Goal: Transaction & Acquisition: Purchase product/service

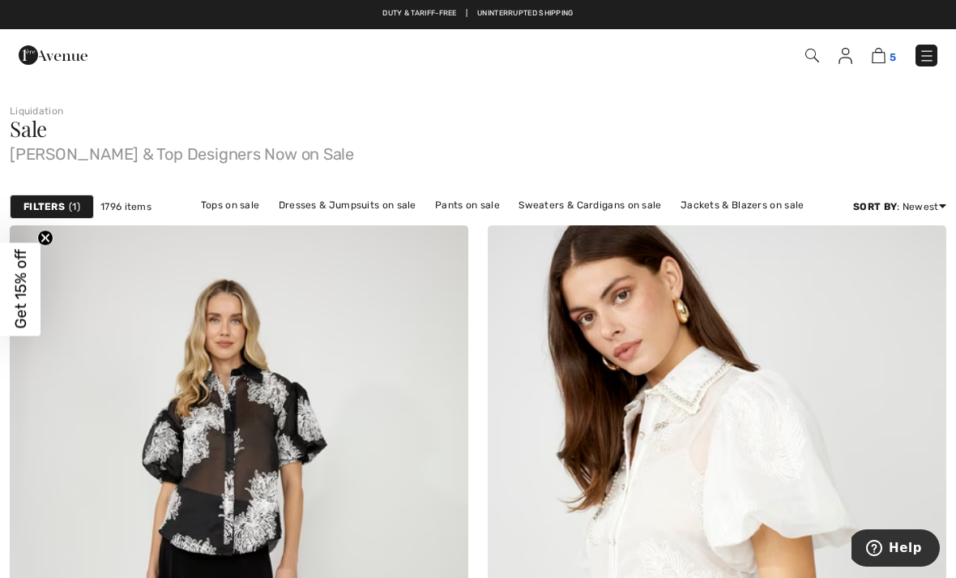
click at [886, 58] on img at bounding box center [879, 55] width 14 height 15
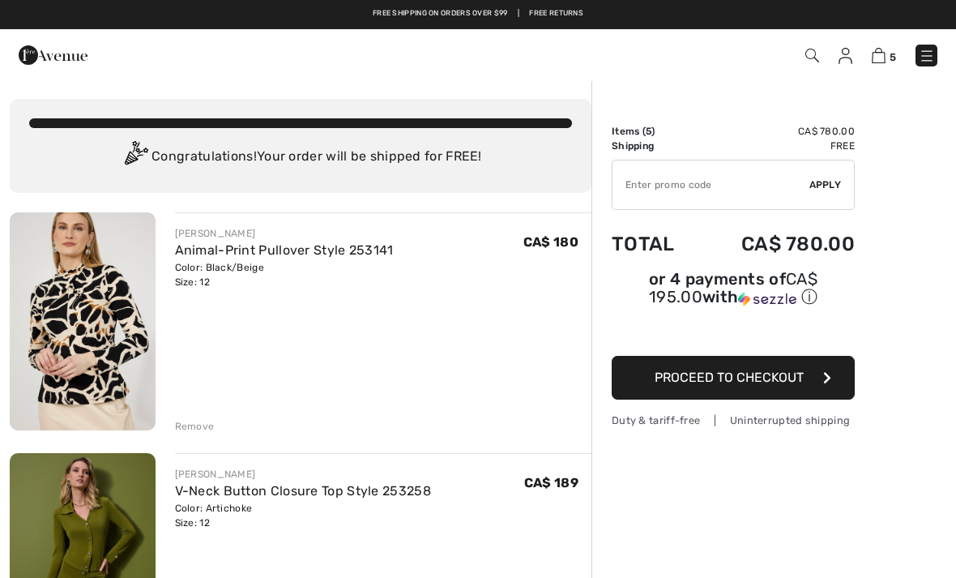
click at [806, 54] on img at bounding box center [813, 56] width 14 height 14
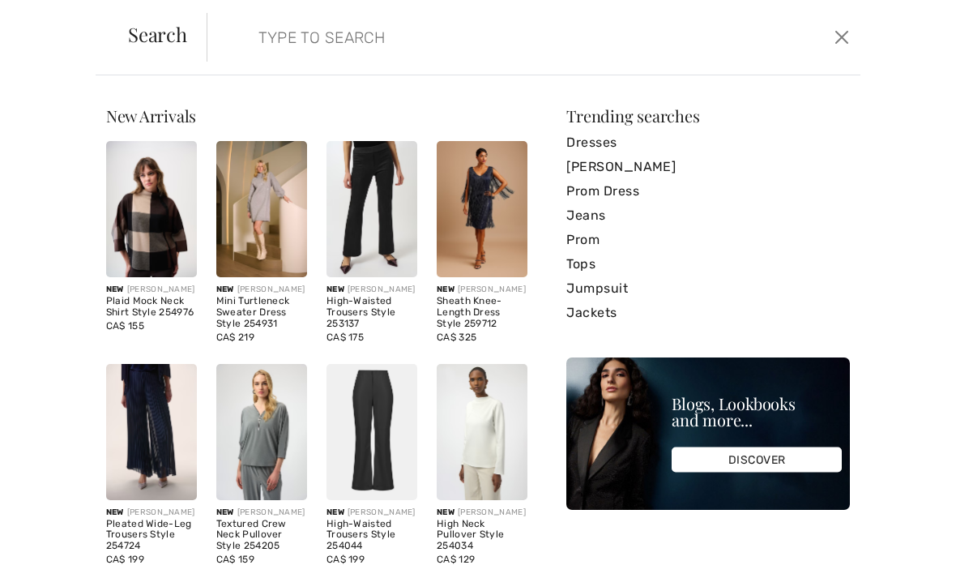
click at [270, 34] on input "search" at bounding box center [465, 37] width 439 height 49
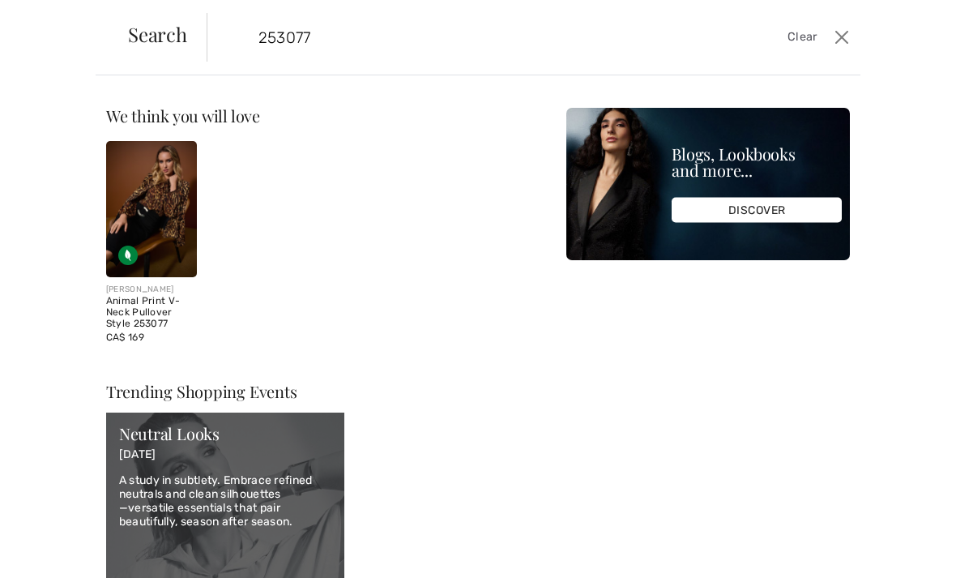
type input "253077"
click at [149, 208] on img at bounding box center [151, 209] width 91 height 136
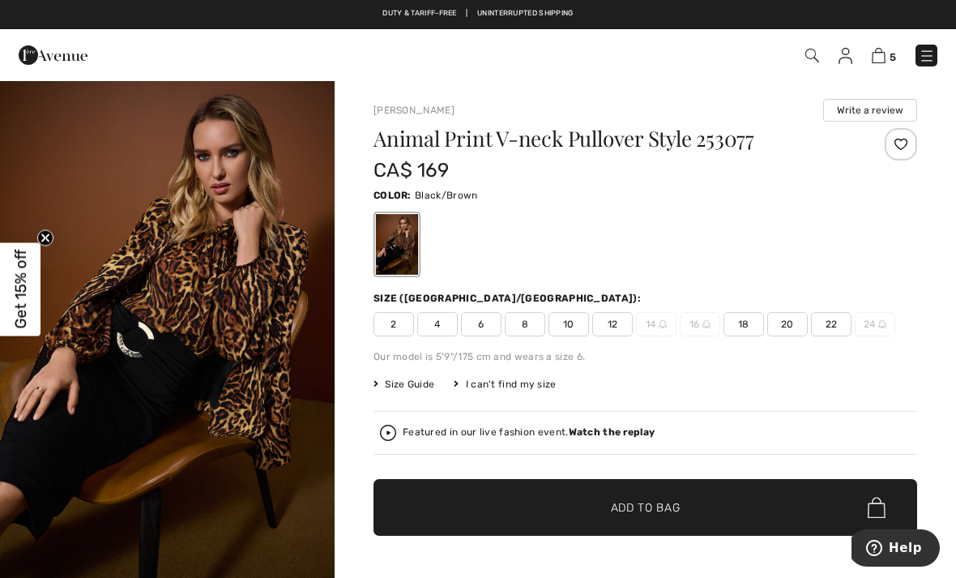
click at [612, 320] on span "12" at bounding box center [613, 324] width 41 height 24
click at [634, 509] on span "Add to Bag" at bounding box center [646, 507] width 70 height 17
click at [879, 55] on img at bounding box center [879, 55] width 14 height 15
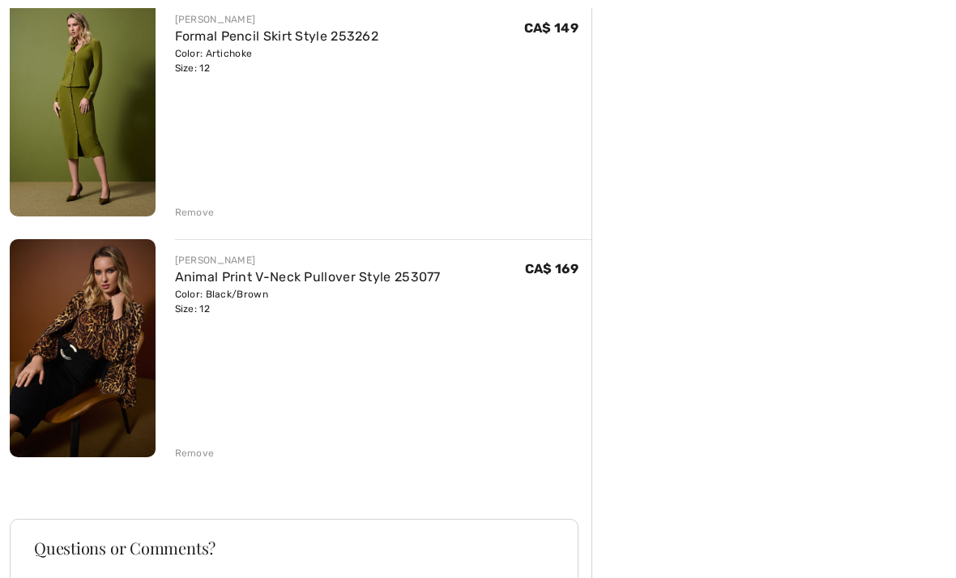
scroll to position [1179, 0]
click at [90, 349] on img at bounding box center [83, 347] width 146 height 218
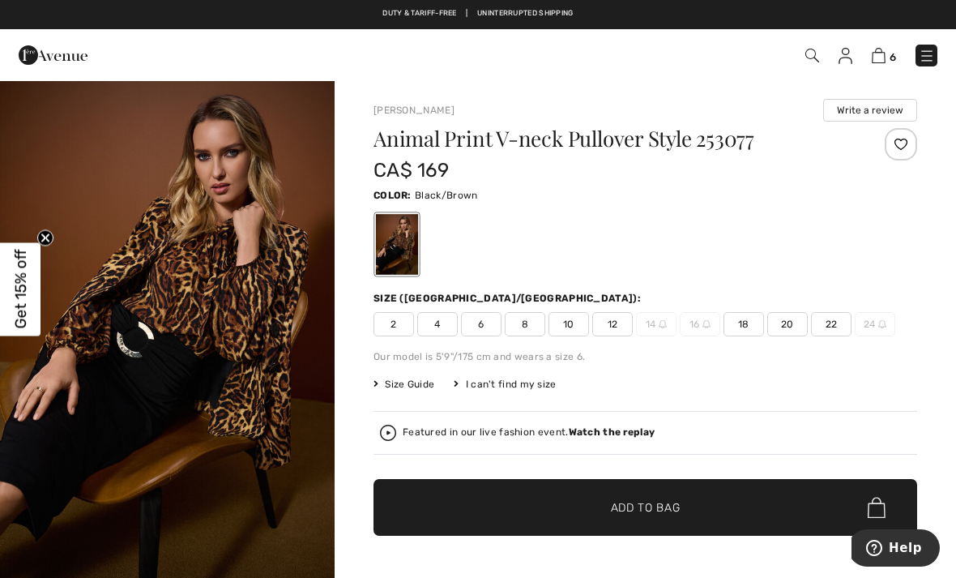
click at [615, 320] on span "12" at bounding box center [613, 324] width 41 height 24
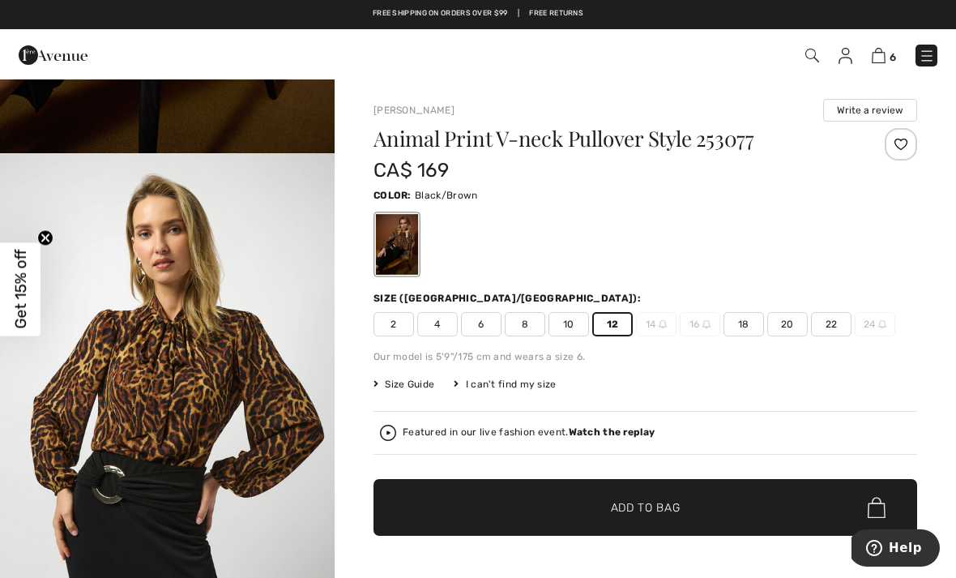
scroll to position [430, 0]
click at [175, 374] on img "2 / 7" at bounding box center [167, 403] width 335 height 502
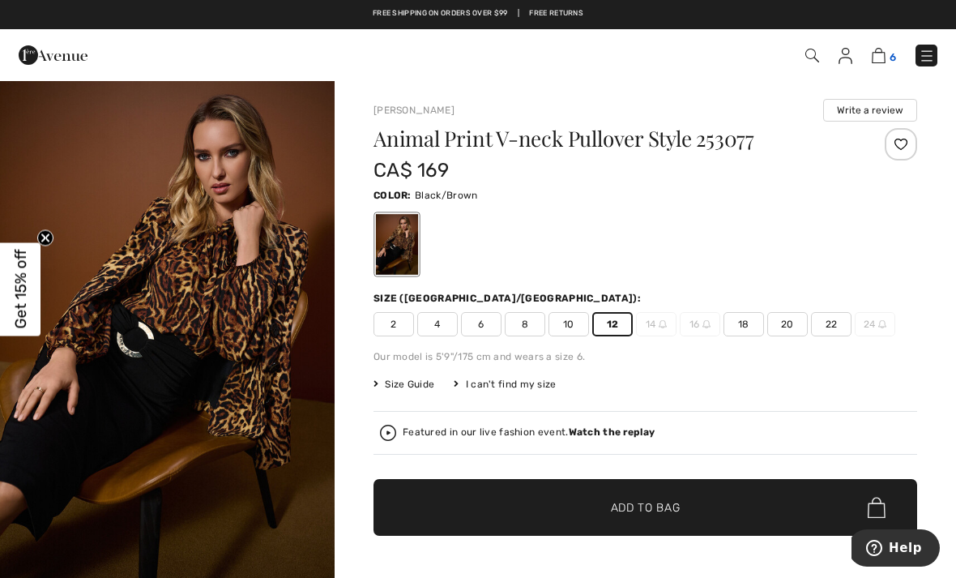
click at [874, 55] on img at bounding box center [879, 55] width 14 height 15
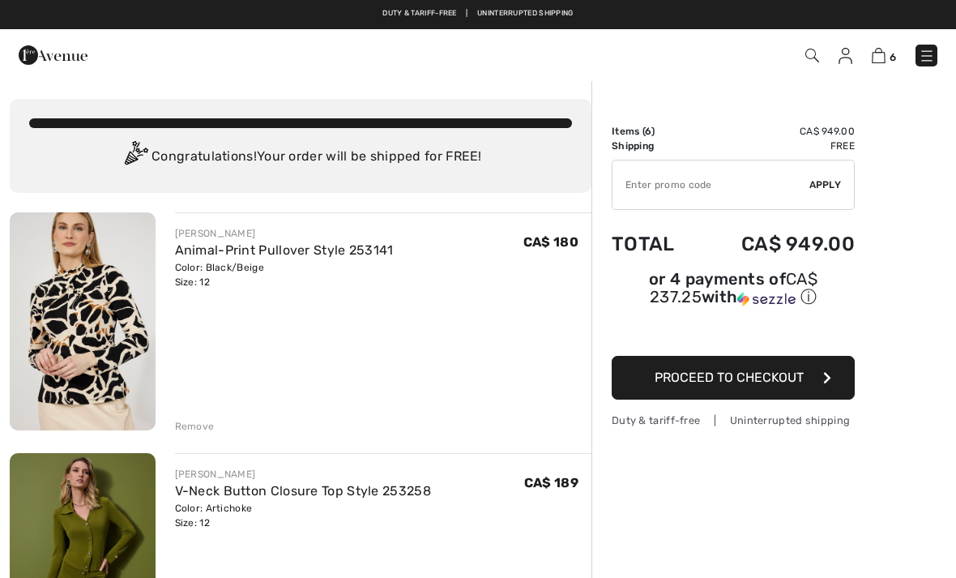
click at [80, 333] on img at bounding box center [83, 321] width 146 height 218
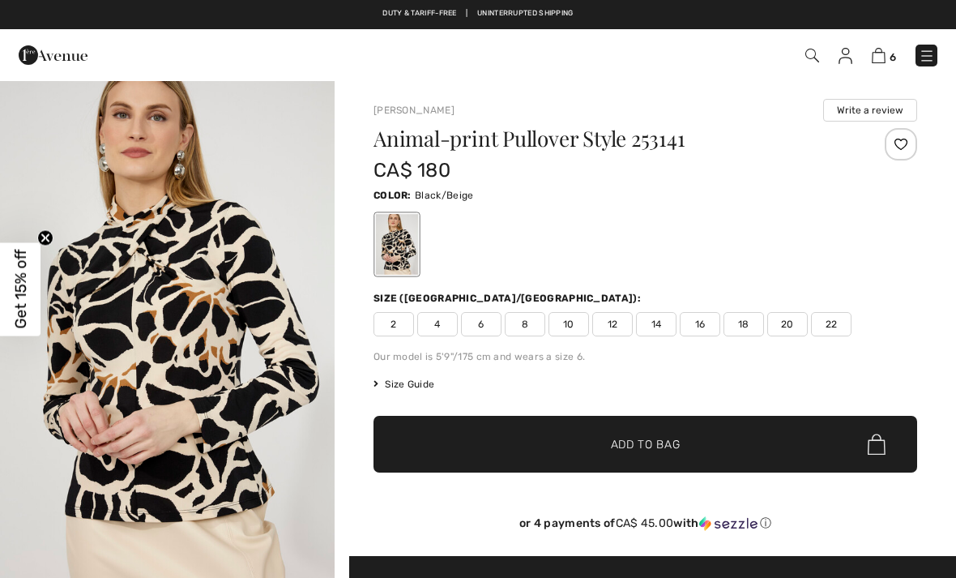
checkbox input "true"
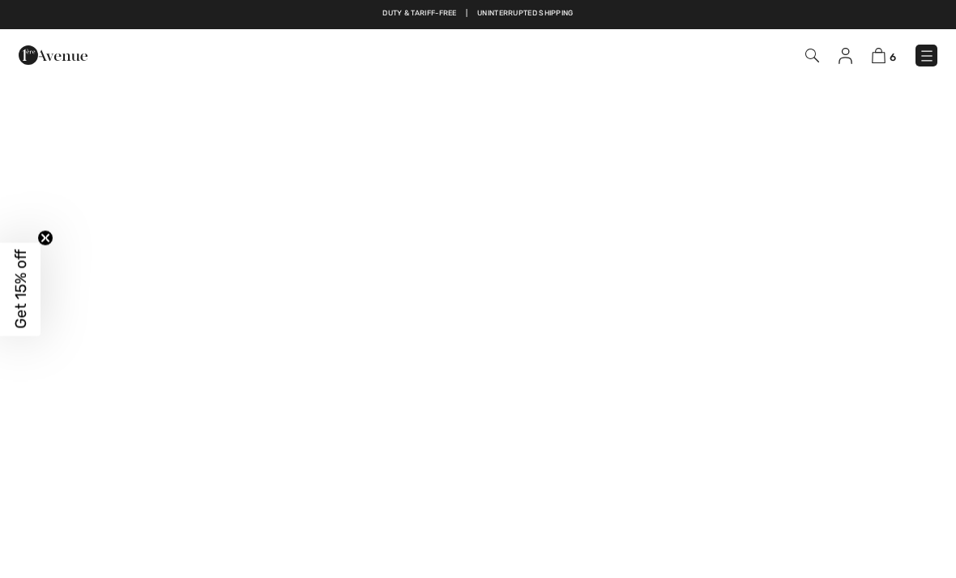
scroll to position [173, 0]
